Goal: Information Seeking & Learning: Learn about a topic

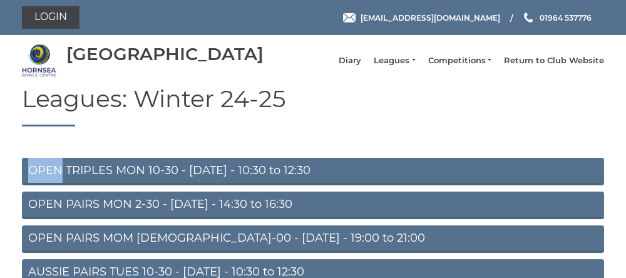
click at [387, 116] on h1 "Leagues: Winter 24-25" at bounding box center [313, 106] width 582 height 41
click at [100, 180] on link "OPEN TRIPLES MON 10-30 - Monday - 10:30 to 12:30" at bounding box center [313, 172] width 582 height 28
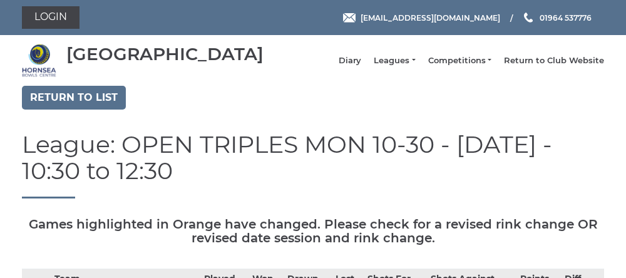
click at [388, 66] on link "Leagues" at bounding box center [394, 60] width 41 height 11
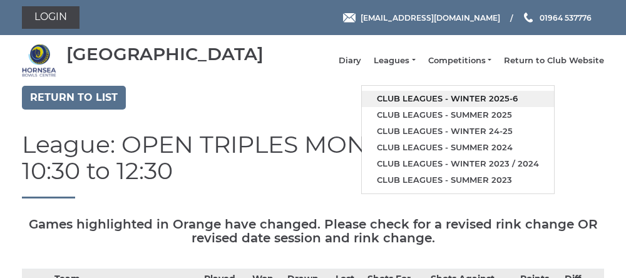
click at [416, 101] on link "Club leagues - Winter 2025-6" at bounding box center [458, 99] width 192 height 16
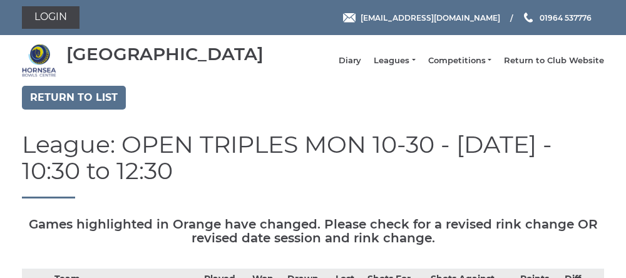
click at [380, 64] on link "Leagues" at bounding box center [394, 60] width 41 height 11
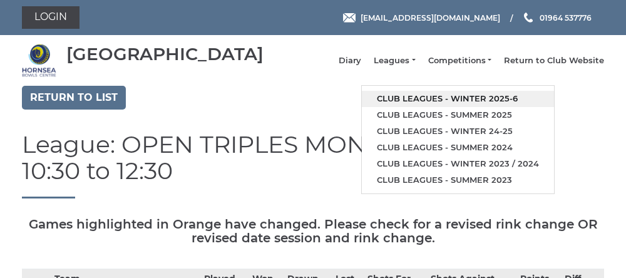
click at [466, 101] on link "Club leagues - Winter 2025-6" at bounding box center [458, 99] width 192 height 16
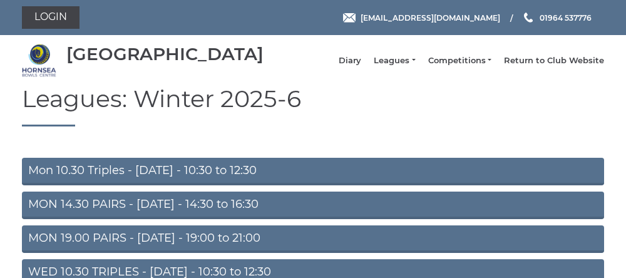
click at [168, 181] on link "Mon 10.30 Triples - Monday - 10:30 to 12:30" at bounding box center [313, 172] width 582 height 28
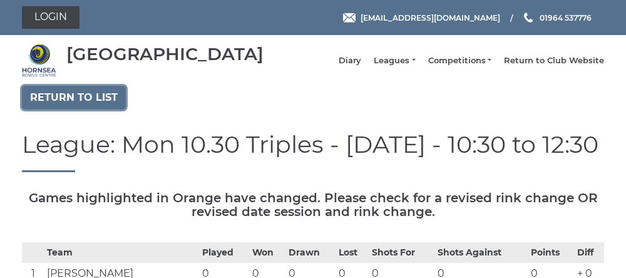
click at [64, 109] on link "Return to list" at bounding box center [74, 98] width 104 height 24
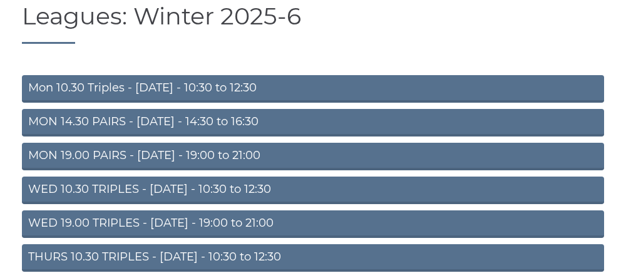
scroll to position [86, 0]
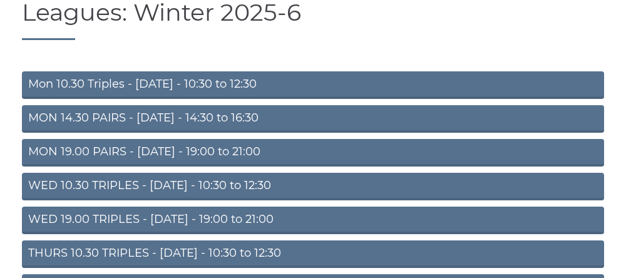
click at [111, 133] on link "MON 14.30 PAIRS - [DATE] - 14:30 to 16:30" at bounding box center [313, 119] width 582 height 28
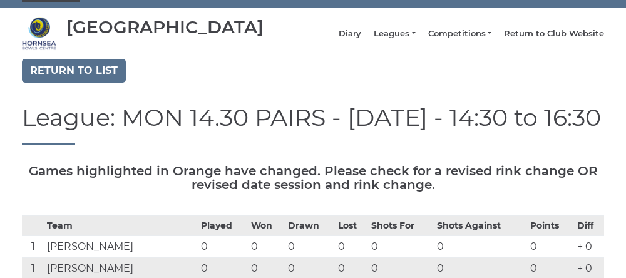
scroll to position [27, 0]
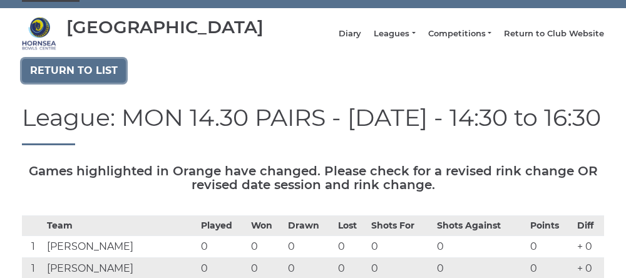
click at [64, 83] on link "Return to list" at bounding box center [74, 71] width 104 height 24
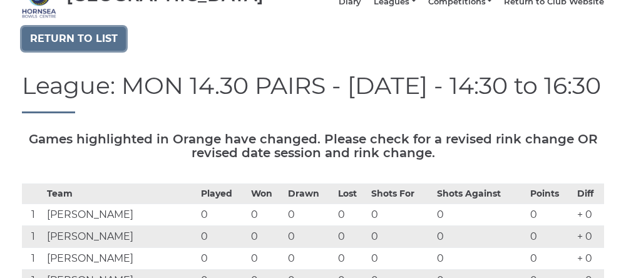
scroll to position [58, 0]
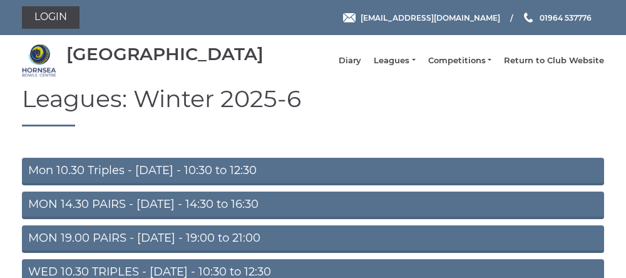
click at [158, 248] on link "MON 19.00 PAIRS - Monday - 19:00 to 21:00" at bounding box center [313, 239] width 582 height 28
click at [145, 183] on link "Mon 10.30 Triples - Monday - 10:30 to 12:30" at bounding box center [313, 172] width 582 height 28
click at [151, 180] on link "Mon 10.30 Triples - Monday - 10:30 to 12:30" at bounding box center [313, 172] width 582 height 28
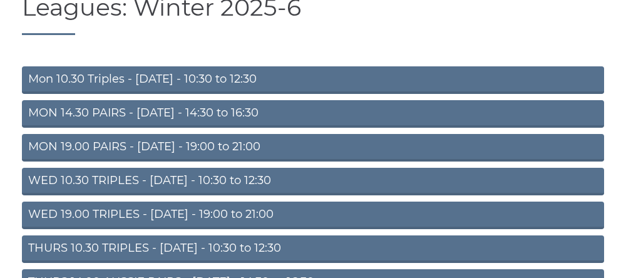
scroll to position [94, 0]
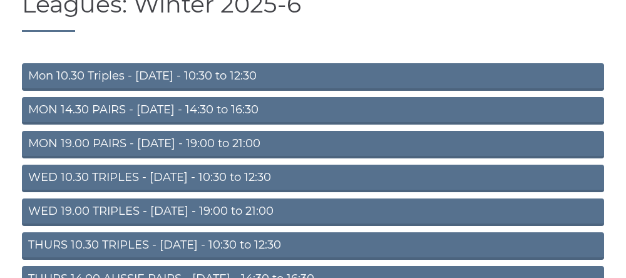
click at [272, 88] on link "Mon 10.30 Triples - Monday - 10:30 to 12:30" at bounding box center [313, 77] width 582 height 28
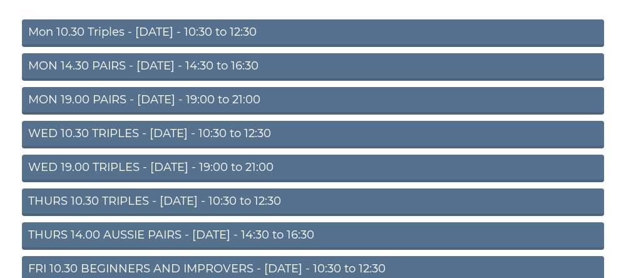
scroll to position [147, 0]
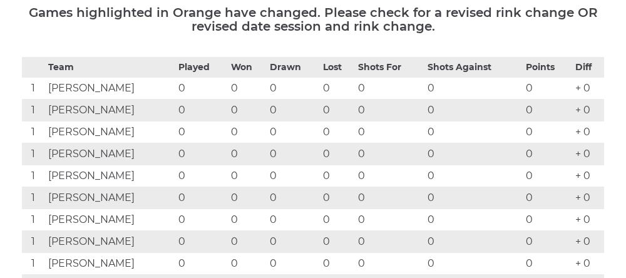
scroll to position [211, 0]
